Goal: Find specific page/section: Find specific page/section

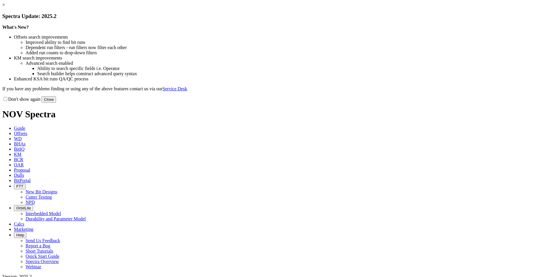
click at [56, 103] on button "Close" at bounding box center [49, 99] width 15 height 6
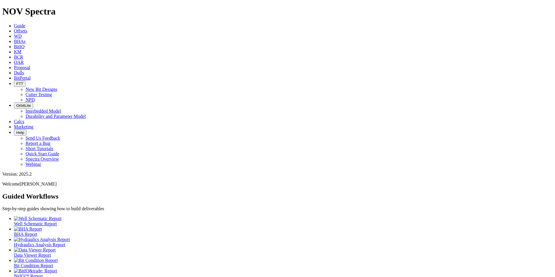
click at [23, 82] on span "FTT" at bounding box center [19, 84] width 7 height 4
click at [52, 92] on link "Cutter Testing" at bounding box center [39, 94] width 26 height 5
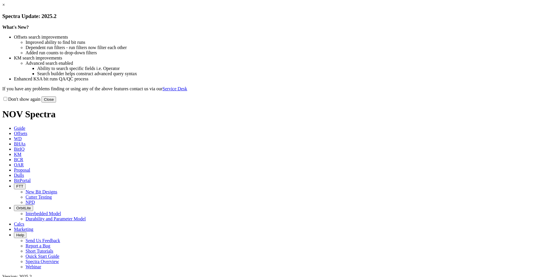
click at [56, 103] on button "Close" at bounding box center [49, 99] width 15 height 6
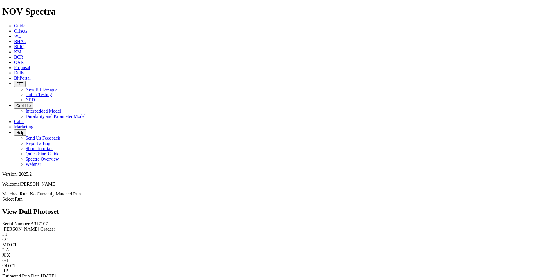
click at [23, 197] on link "Select Run" at bounding box center [12, 199] width 20 height 5
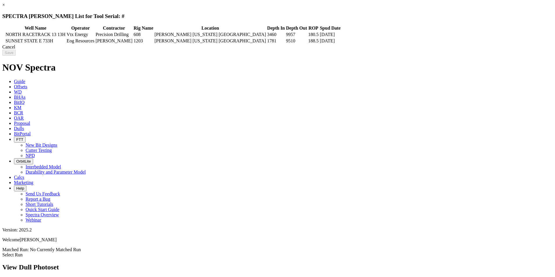
click at [435, 50] on div "Cancel" at bounding box center [277, 46] width 551 height 5
